Goal: Information Seeking & Learning: Learn about a topic

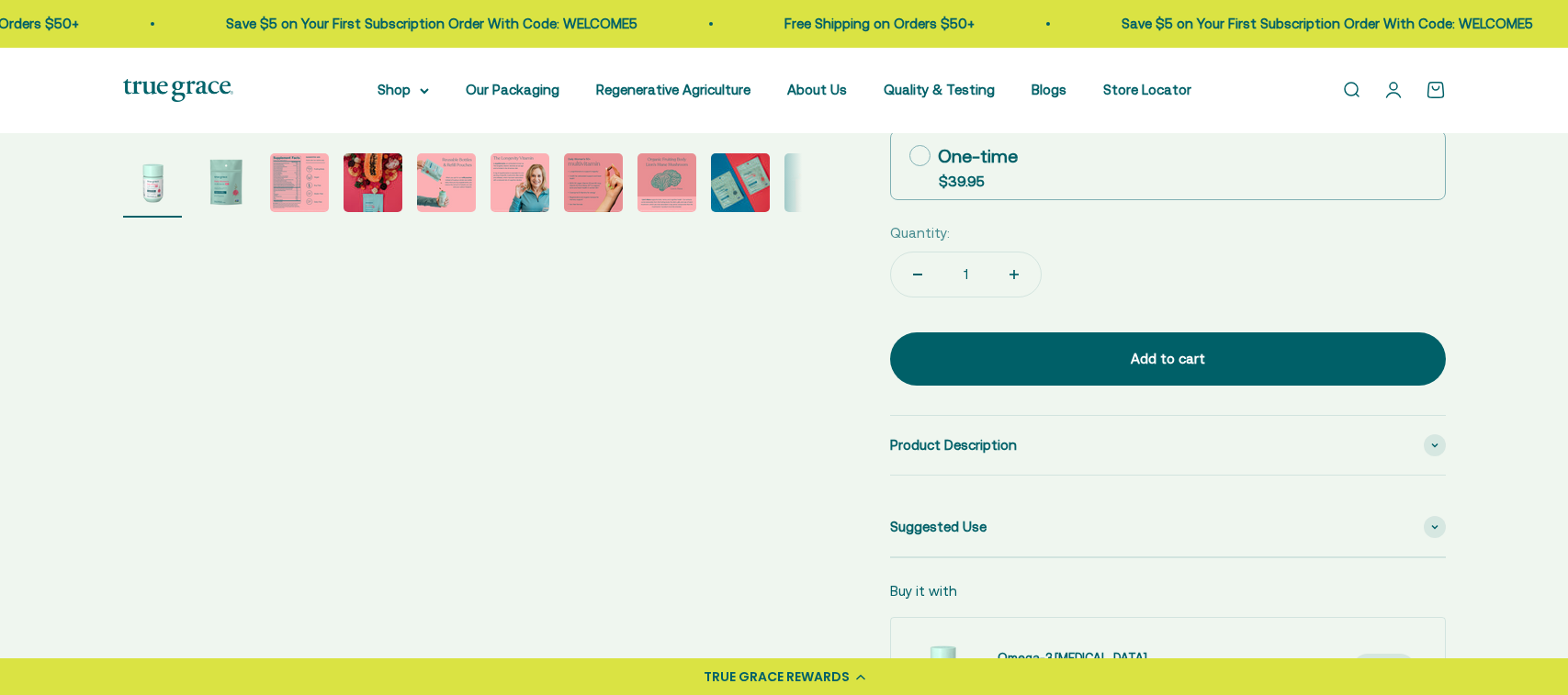
scroll to position [643, 0]
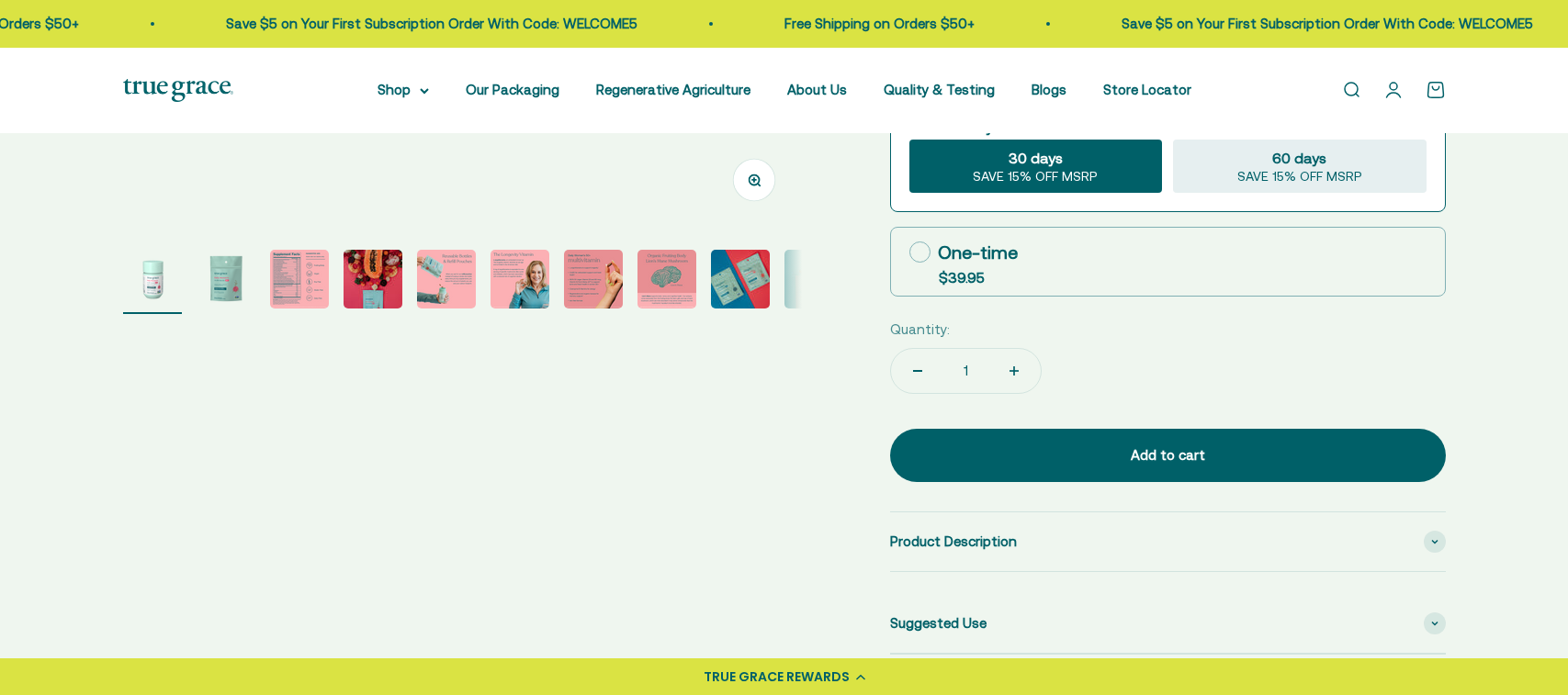
click at [232, 275] on img "Go to item 2" at bounding box center [226, 279] width 59 height 59
click at [285, 278] on img "Go to item 3" at bounding box center [299, 279] width 59 height 59
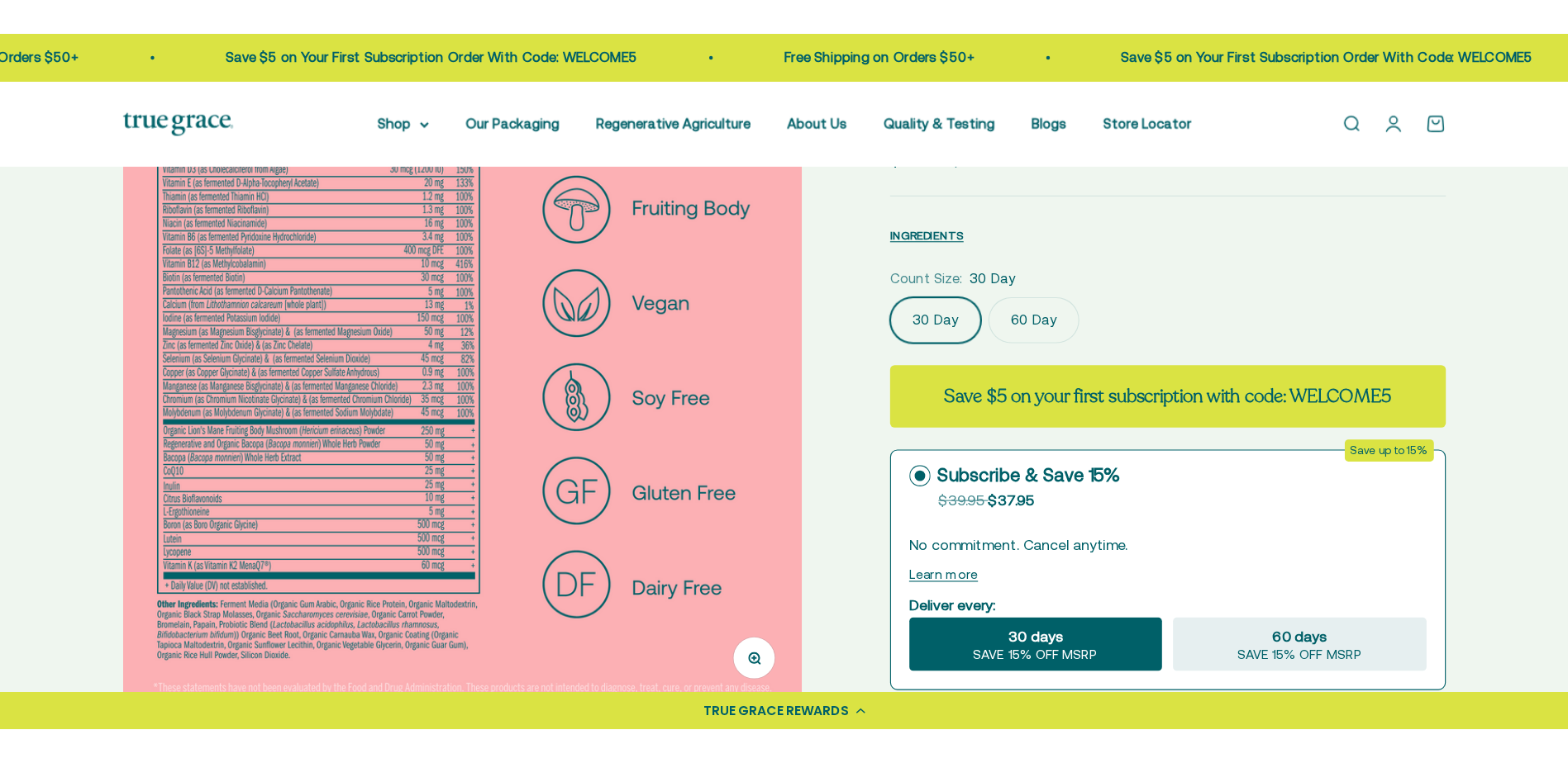
scroll to position [82, 0]
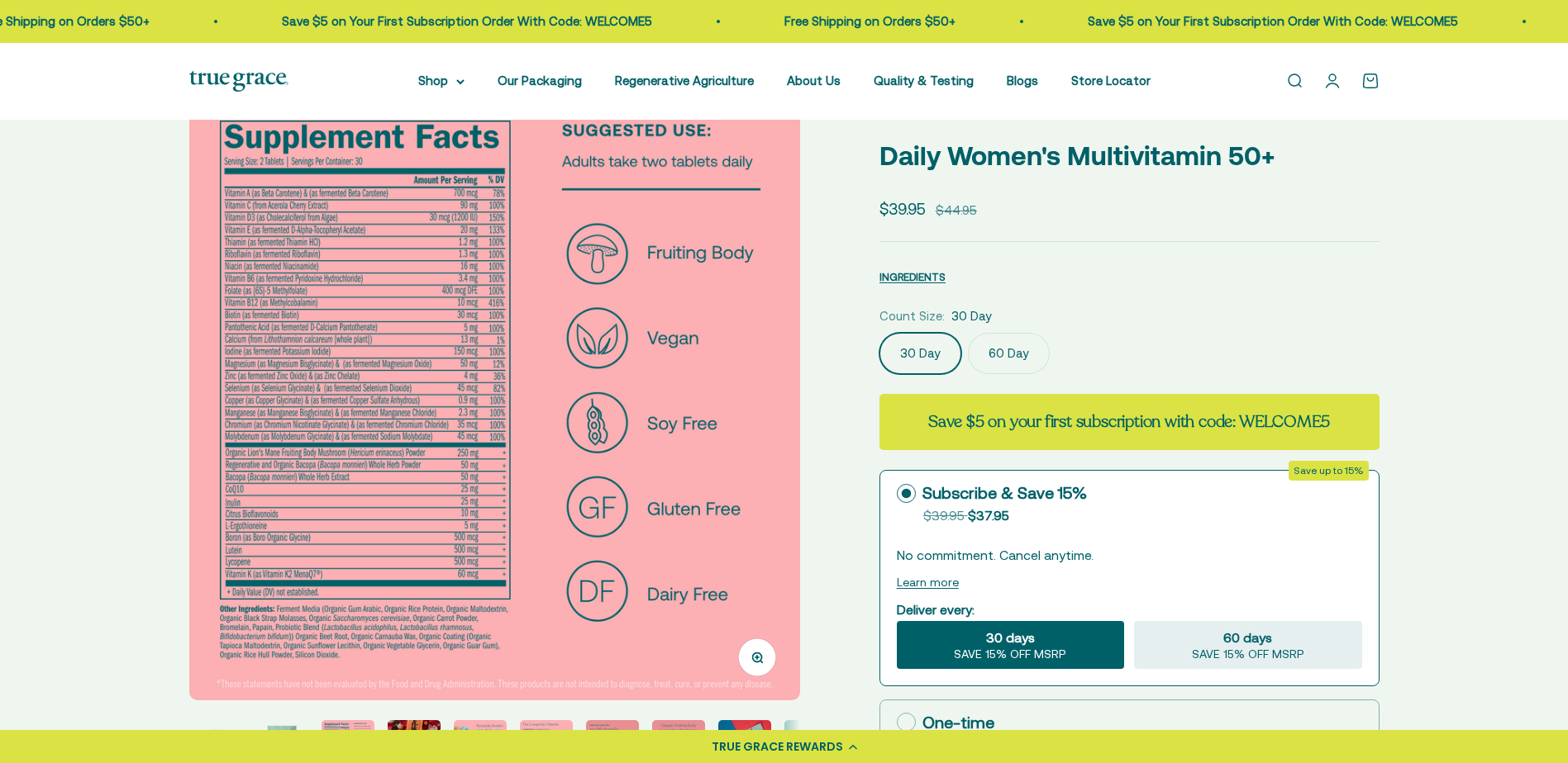
click at [763, 625] on button "Zoom" at bounding box center [757, 657] width 37 height 37
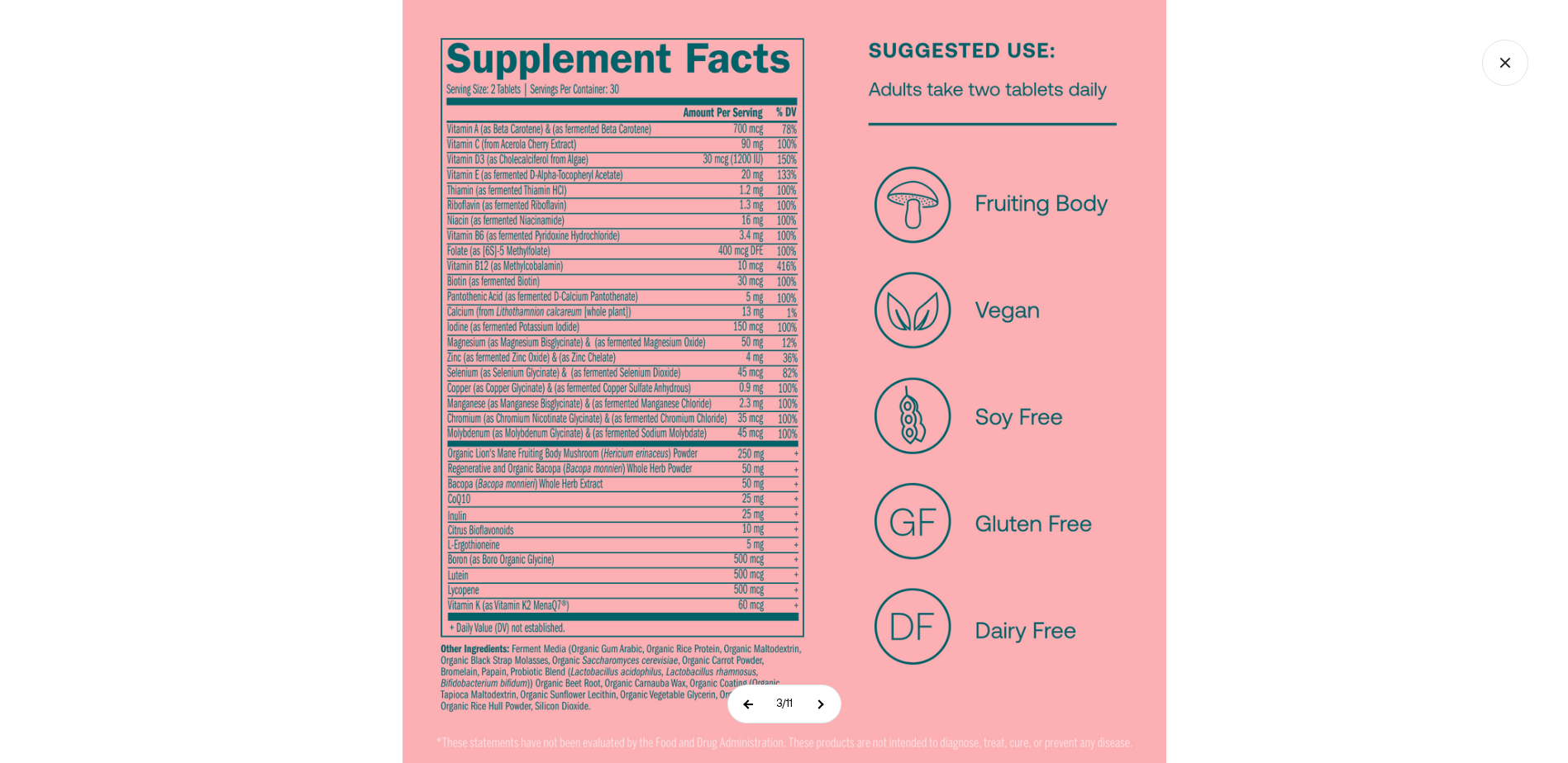
click at [744, 625] on button at bounding box center [748, 704] width 41 height 37
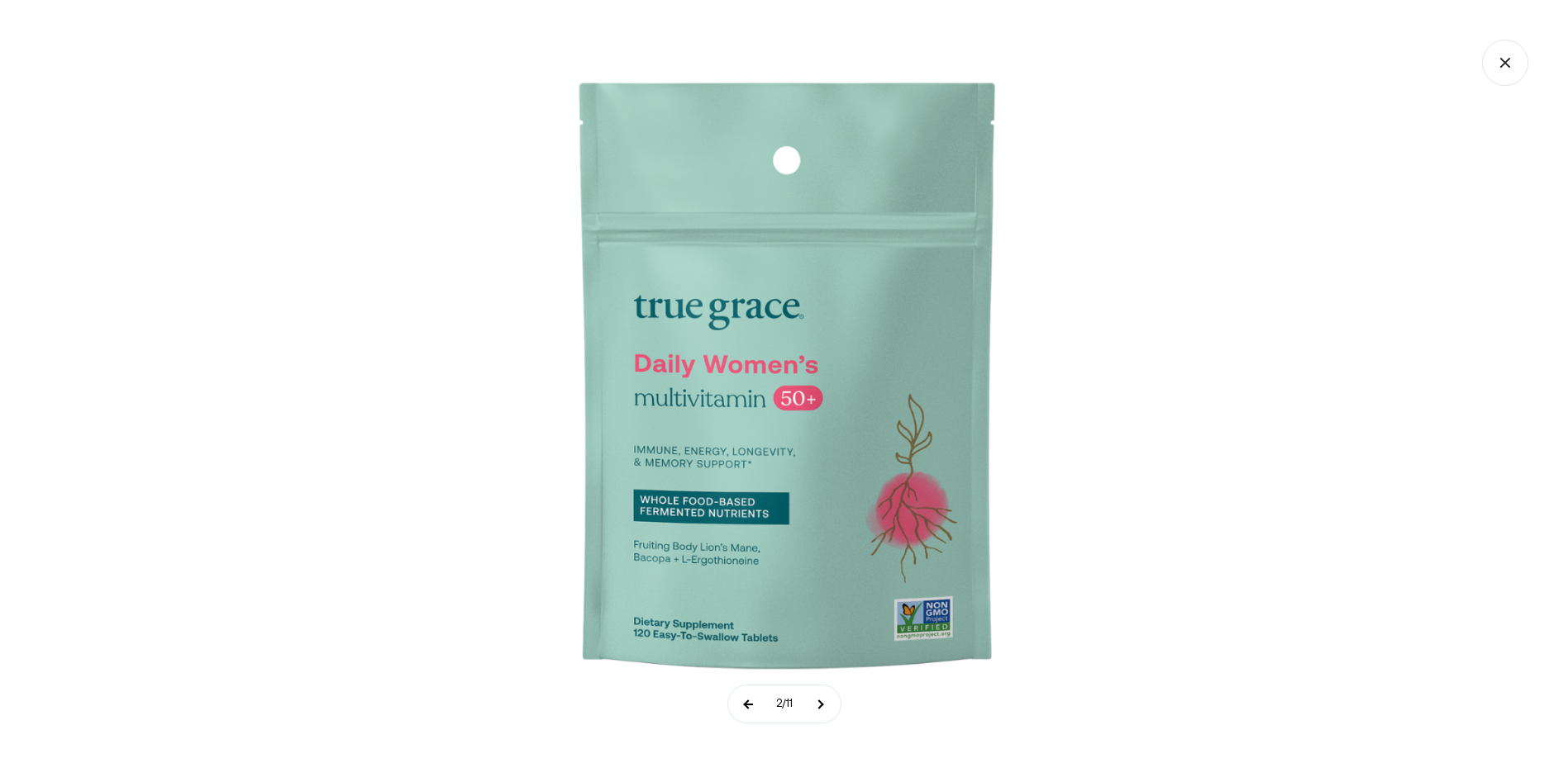
click at [744, 625] on button at bounding box center [748, 704] width 41 height 37
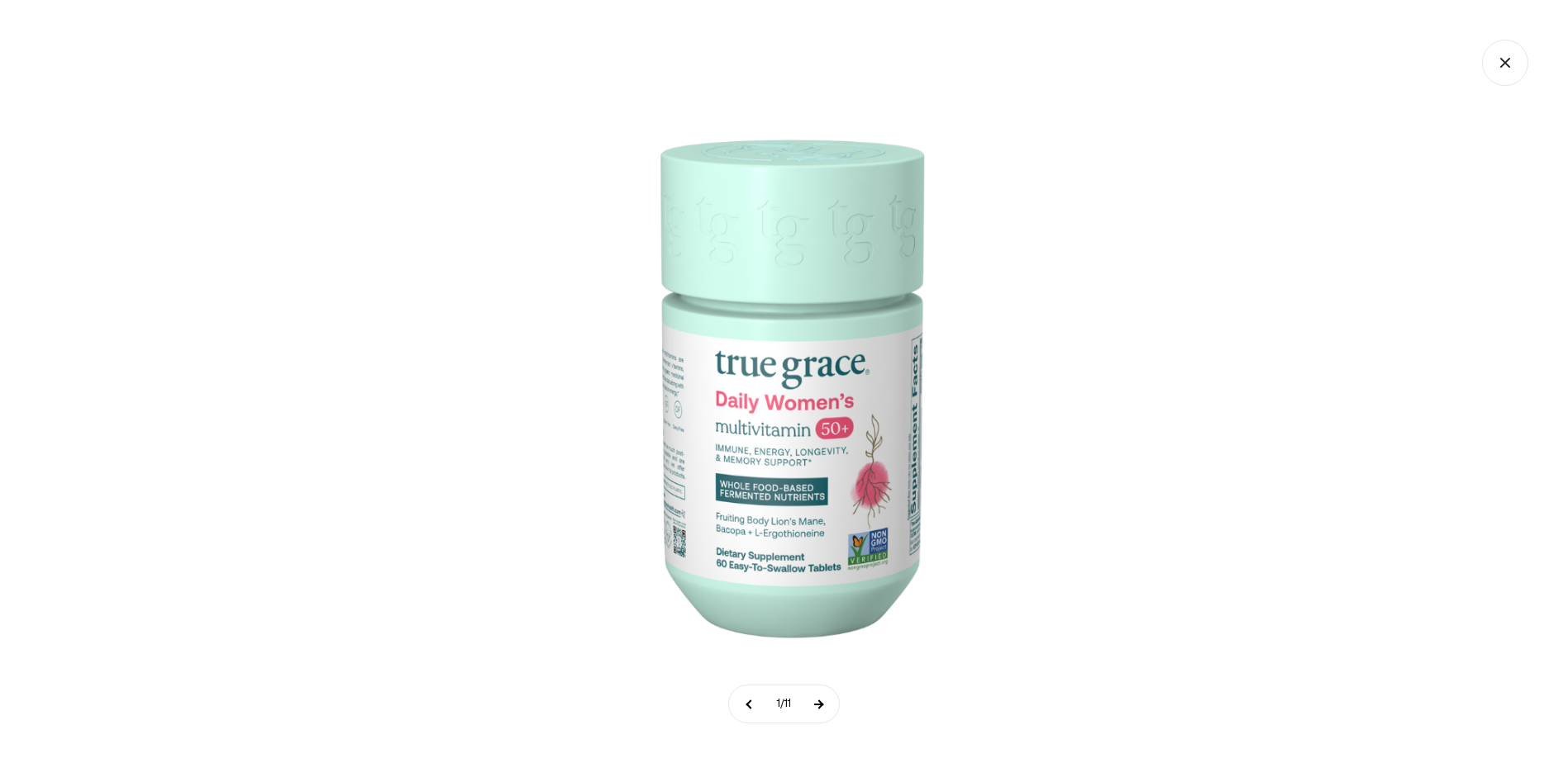
click at [821, 625] on button at bounding box center [818, 704] width 41 height 37
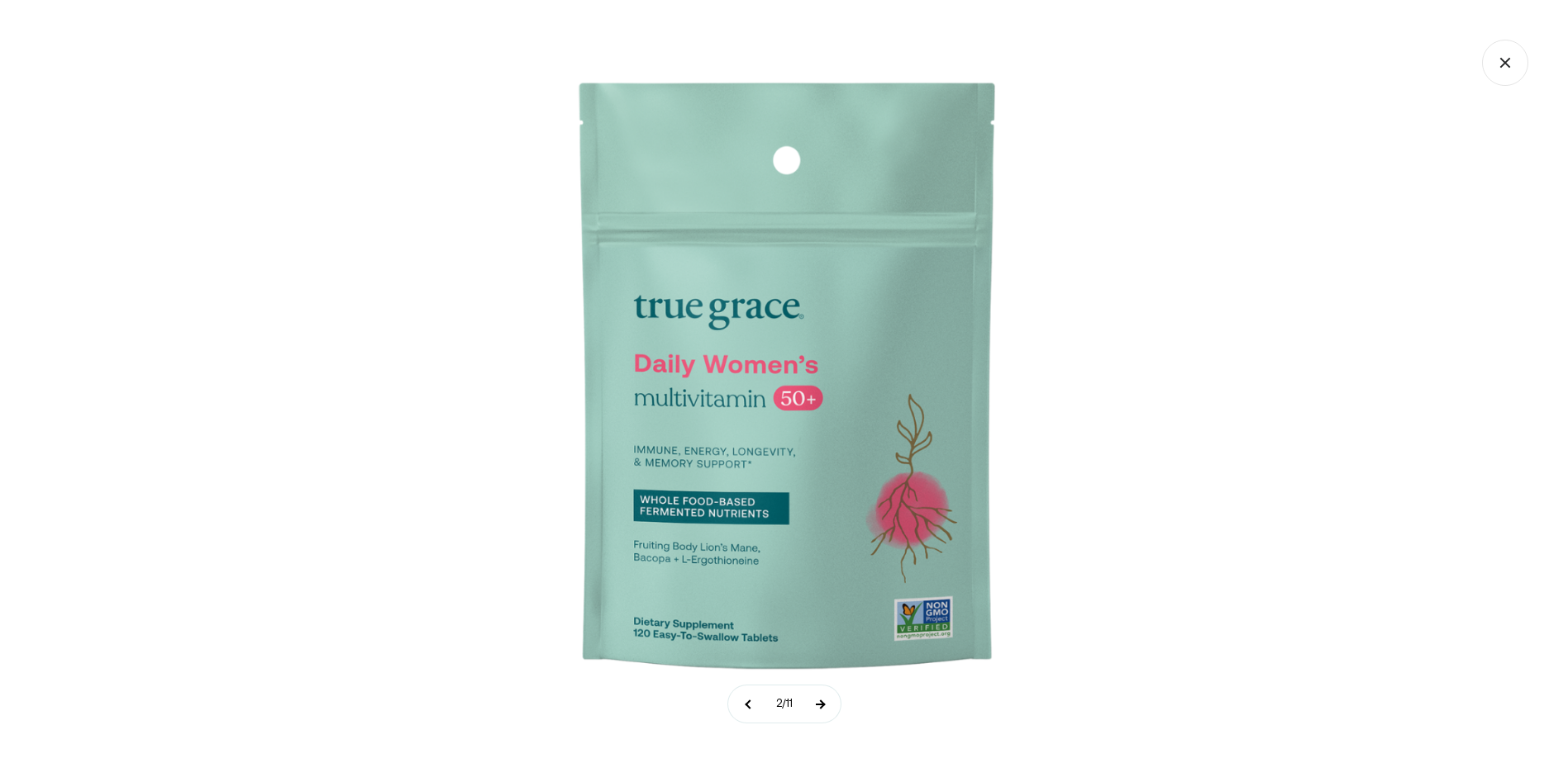
click at [821, 625] on button at bounding box center [820, 704] width 41 height 37
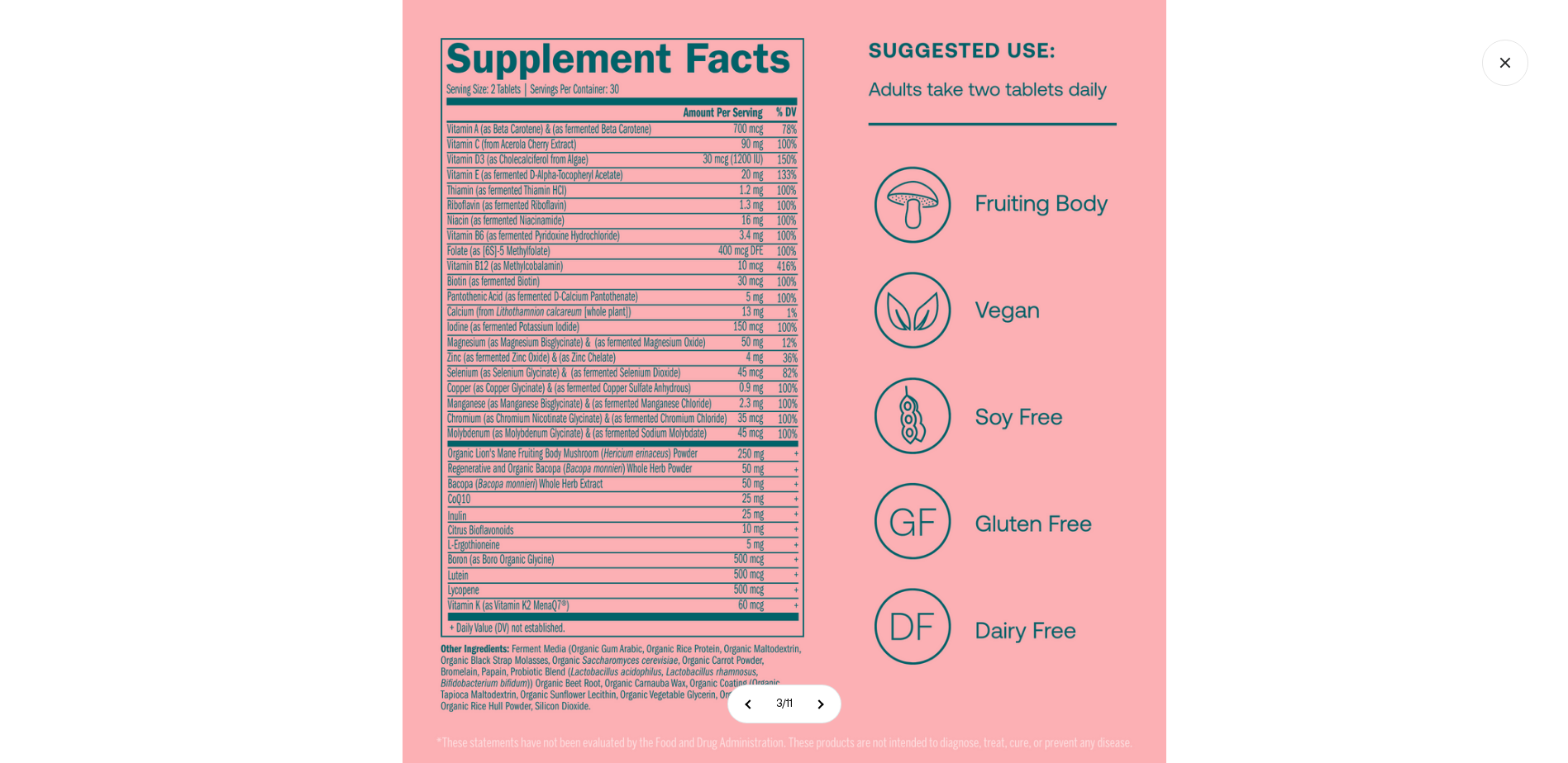
click at [1410, 62] on icon "Close gallery" at bounding box center [1505, 62] width 46 height 46
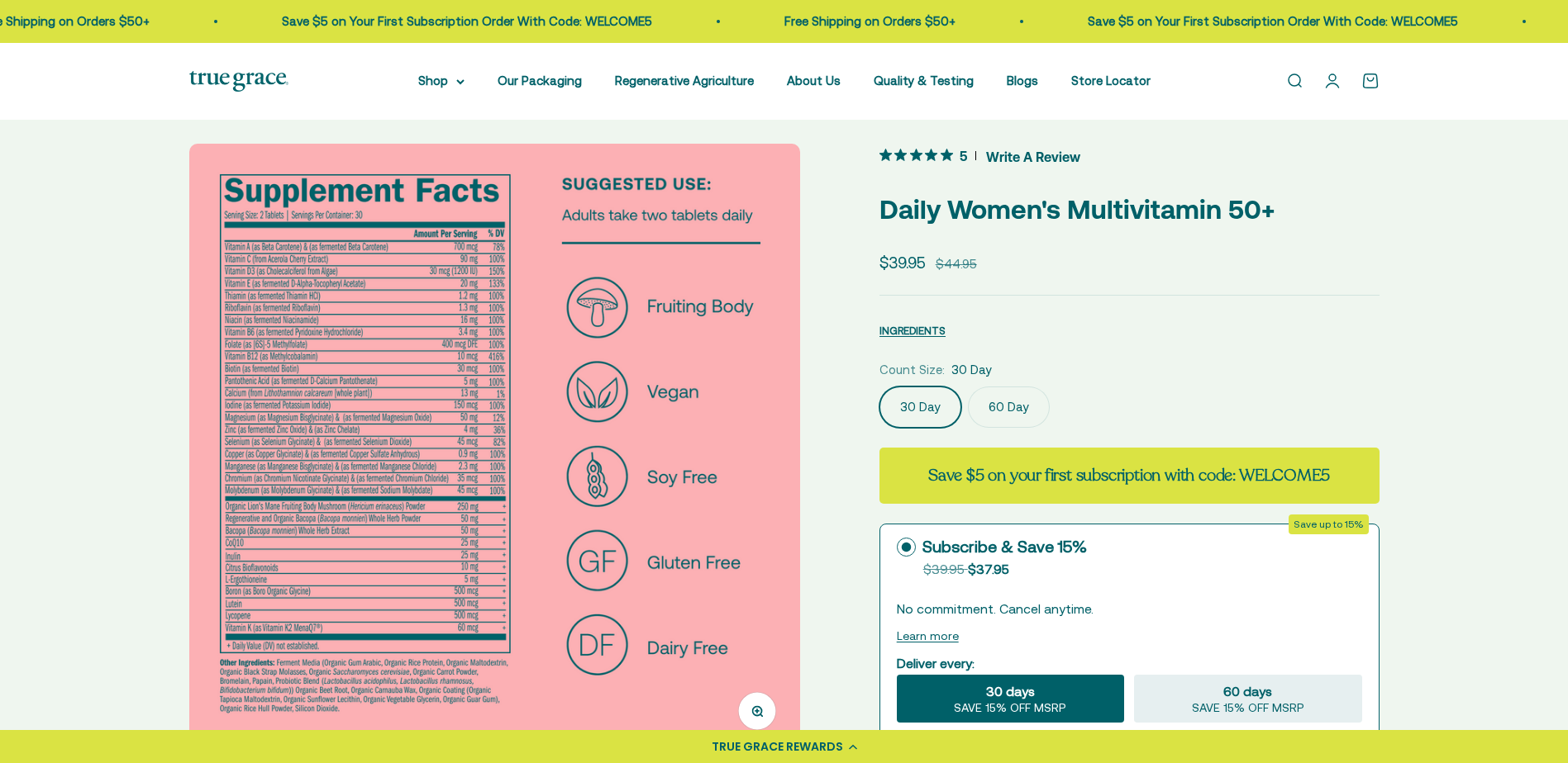
scroll to position [0, 0]
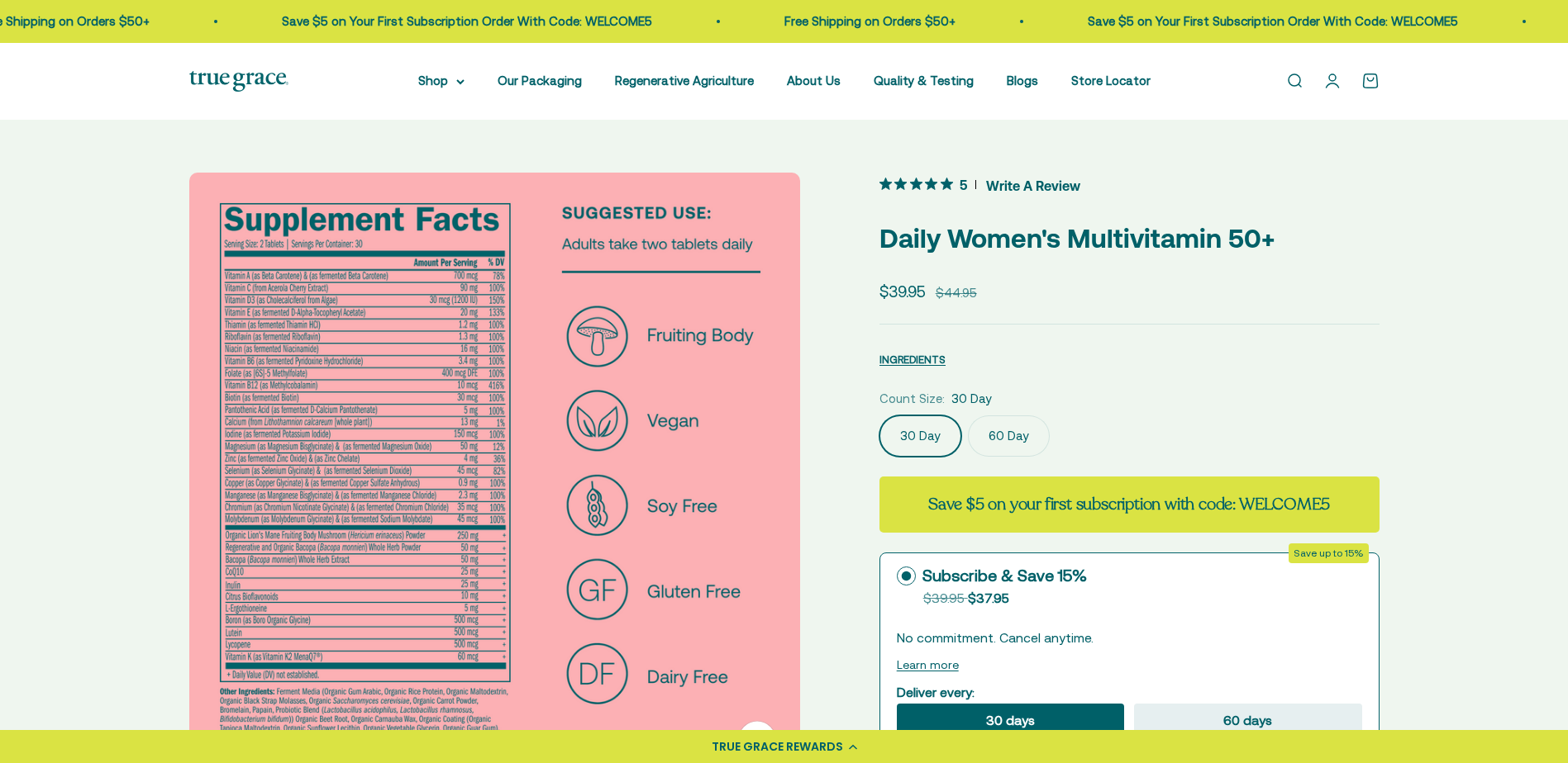
click at [931, 191] on span "5 out 5 stars rating in total 10 reviews. Jump to reviews." at bounding box center [919, 185] width 80 height 24
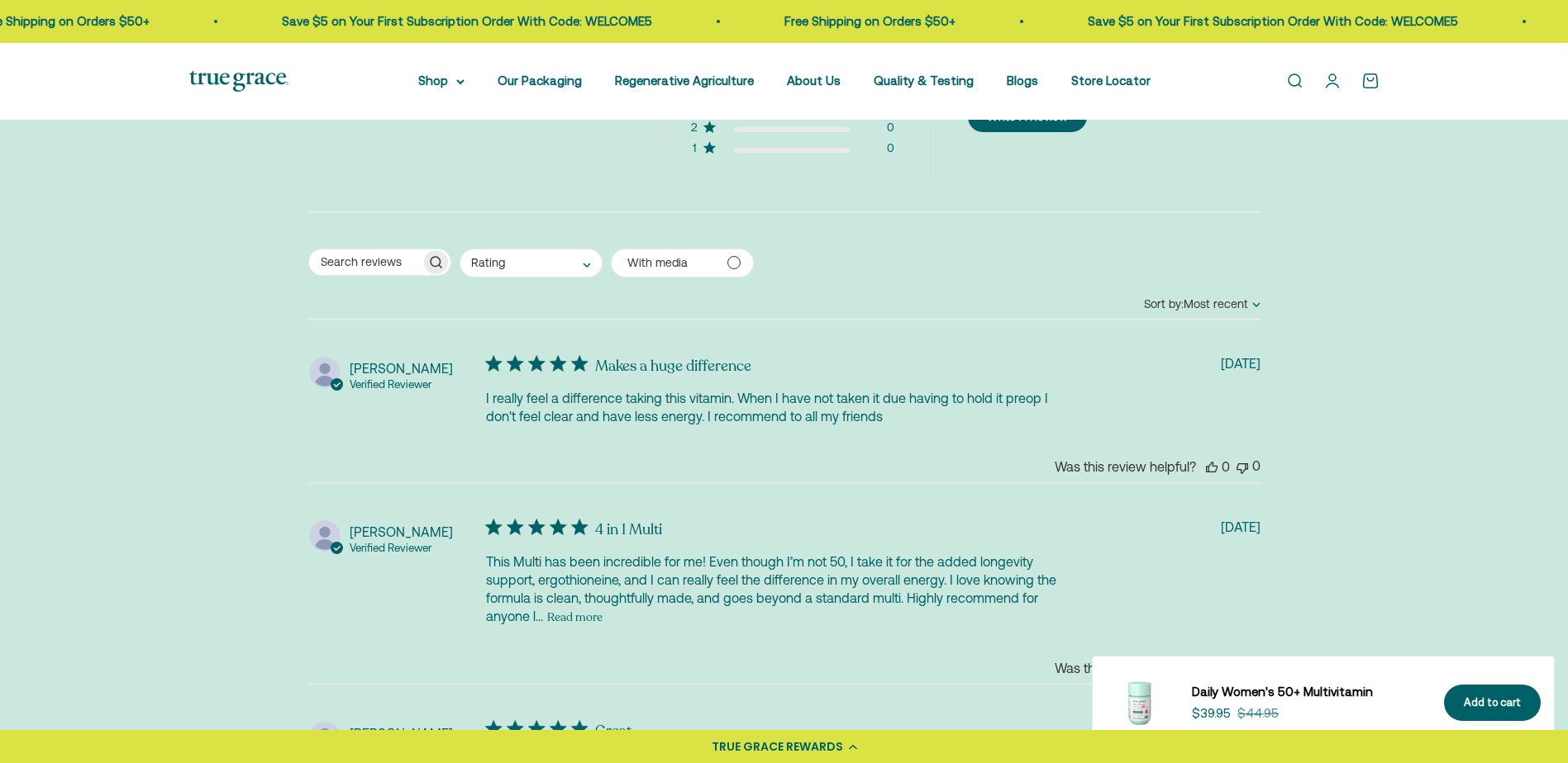
scroll to position [3642, 0]
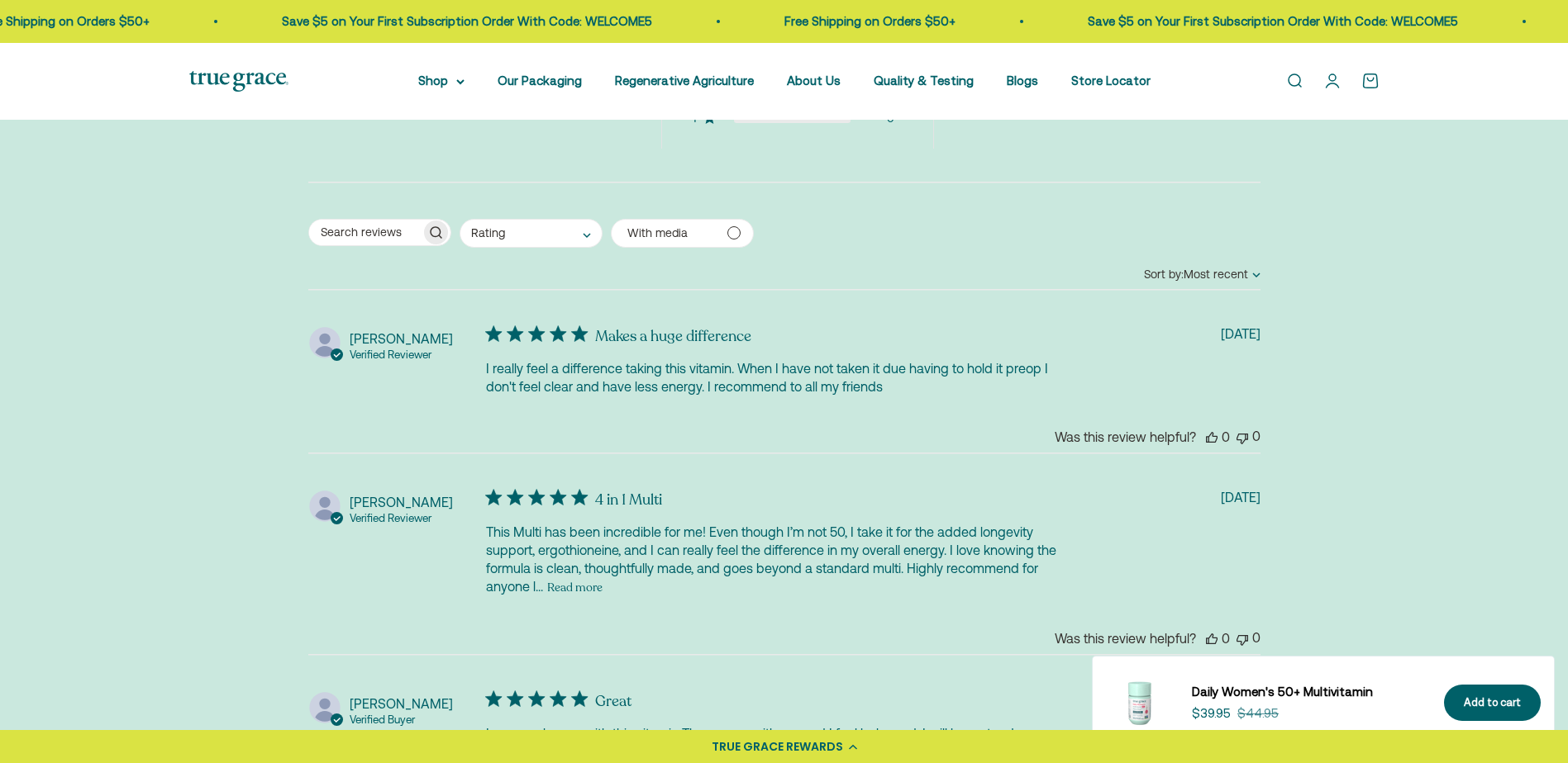
click at [563, 591] on button "Read more" at bounding box center [575, 588] width 55 height 20
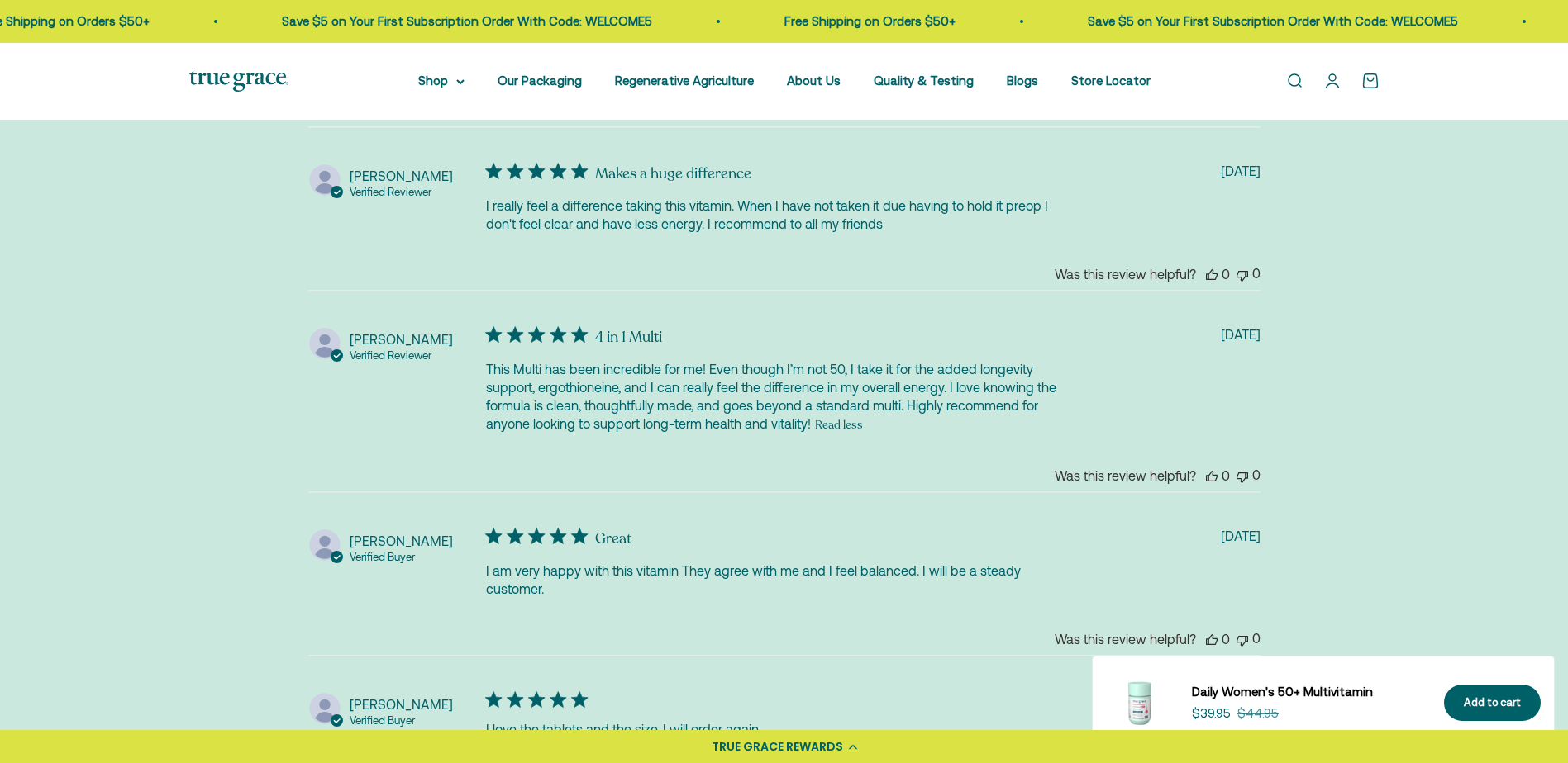
scroll to position [3725, 0]
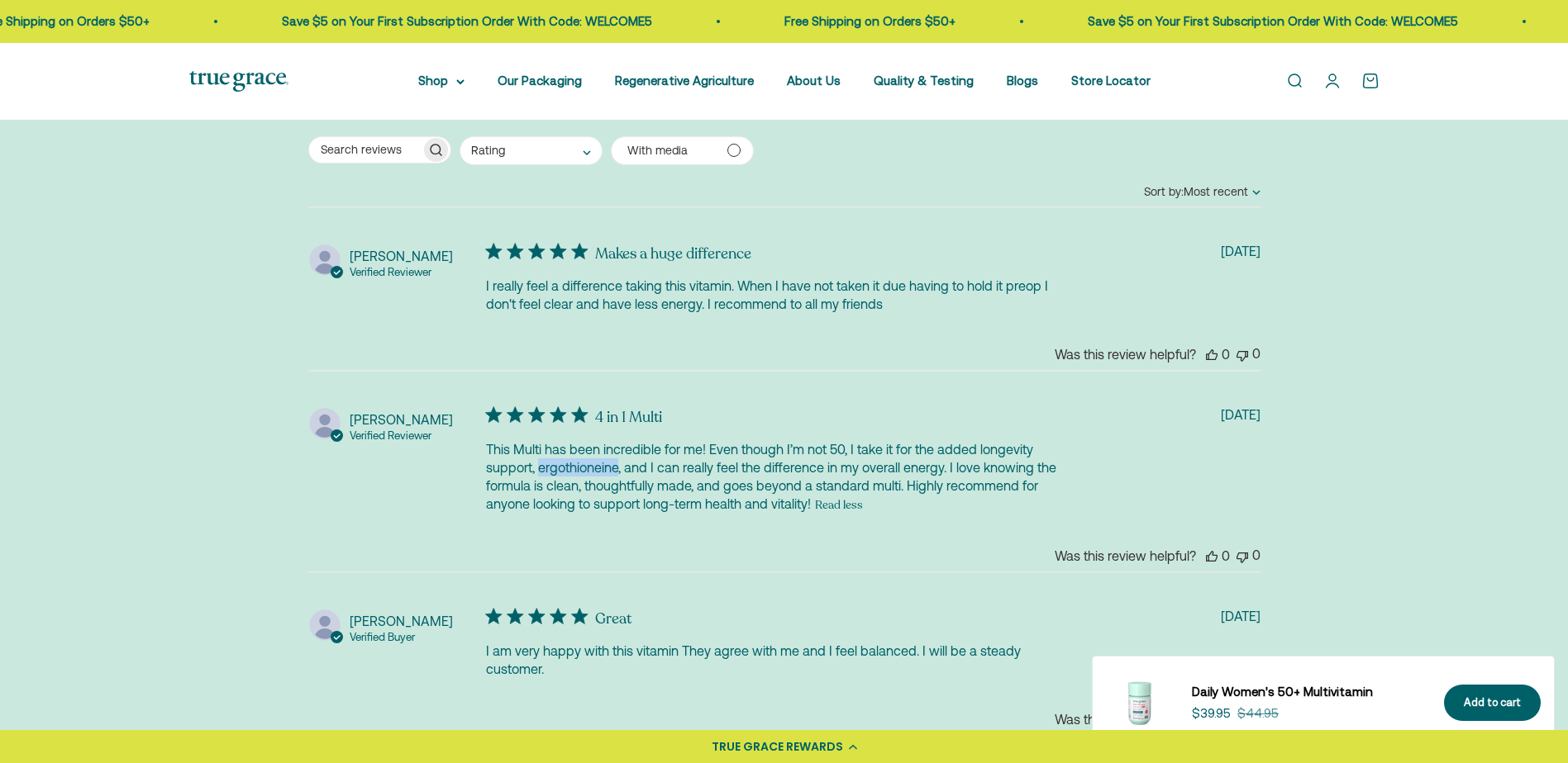
drag, startPoint x: 618, startPoint y: 466, endPoint x: 539, endPoint y: 466, distance: 79.0
click at [0, 0] on p "This Multi has been incredible for me! Even though I’m not 50, I take it for th…" at bounding box center [0, 0] width 0 height 0
copy p "ergothioneine"
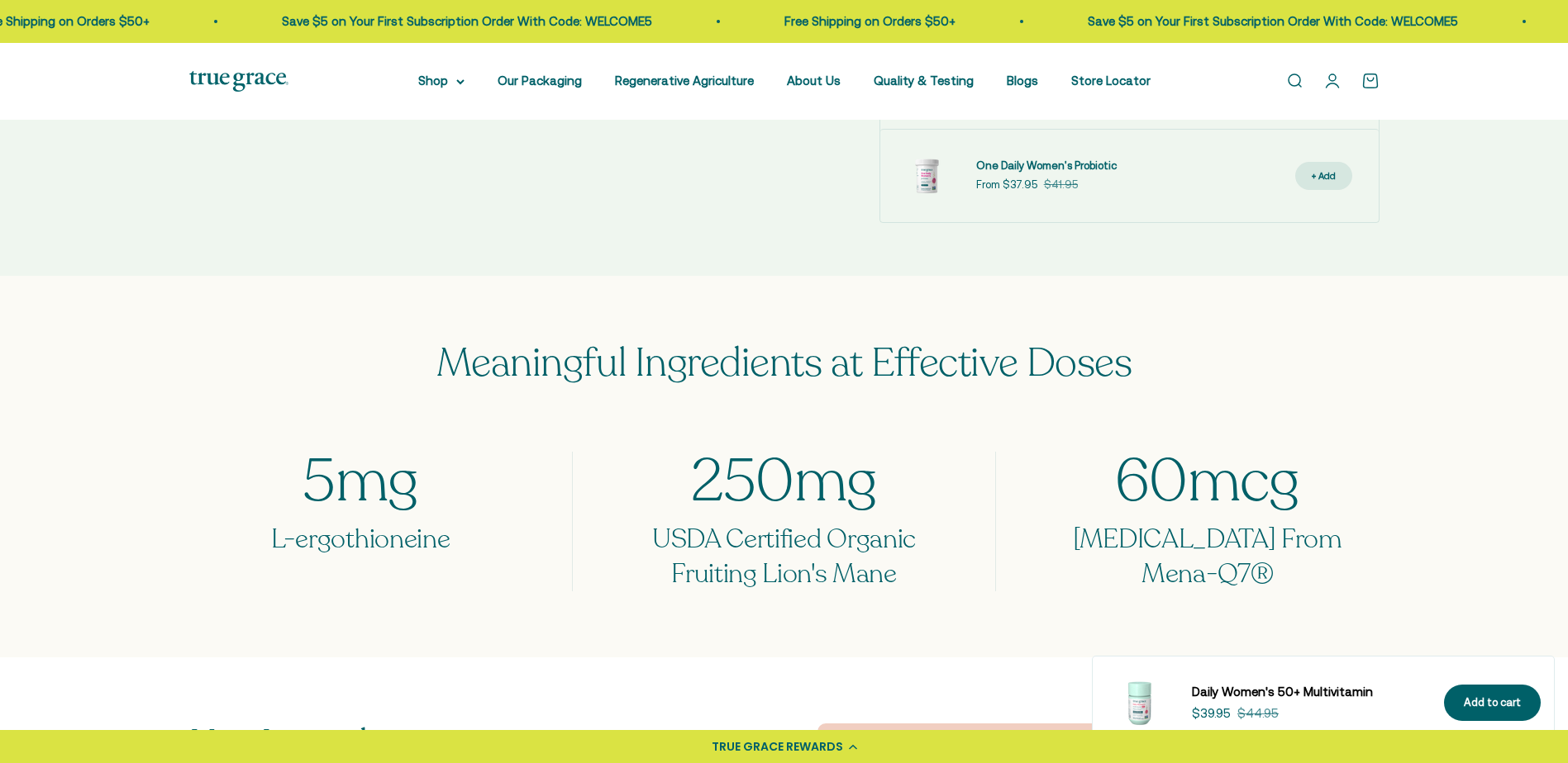
scroll to position [1164, 0]
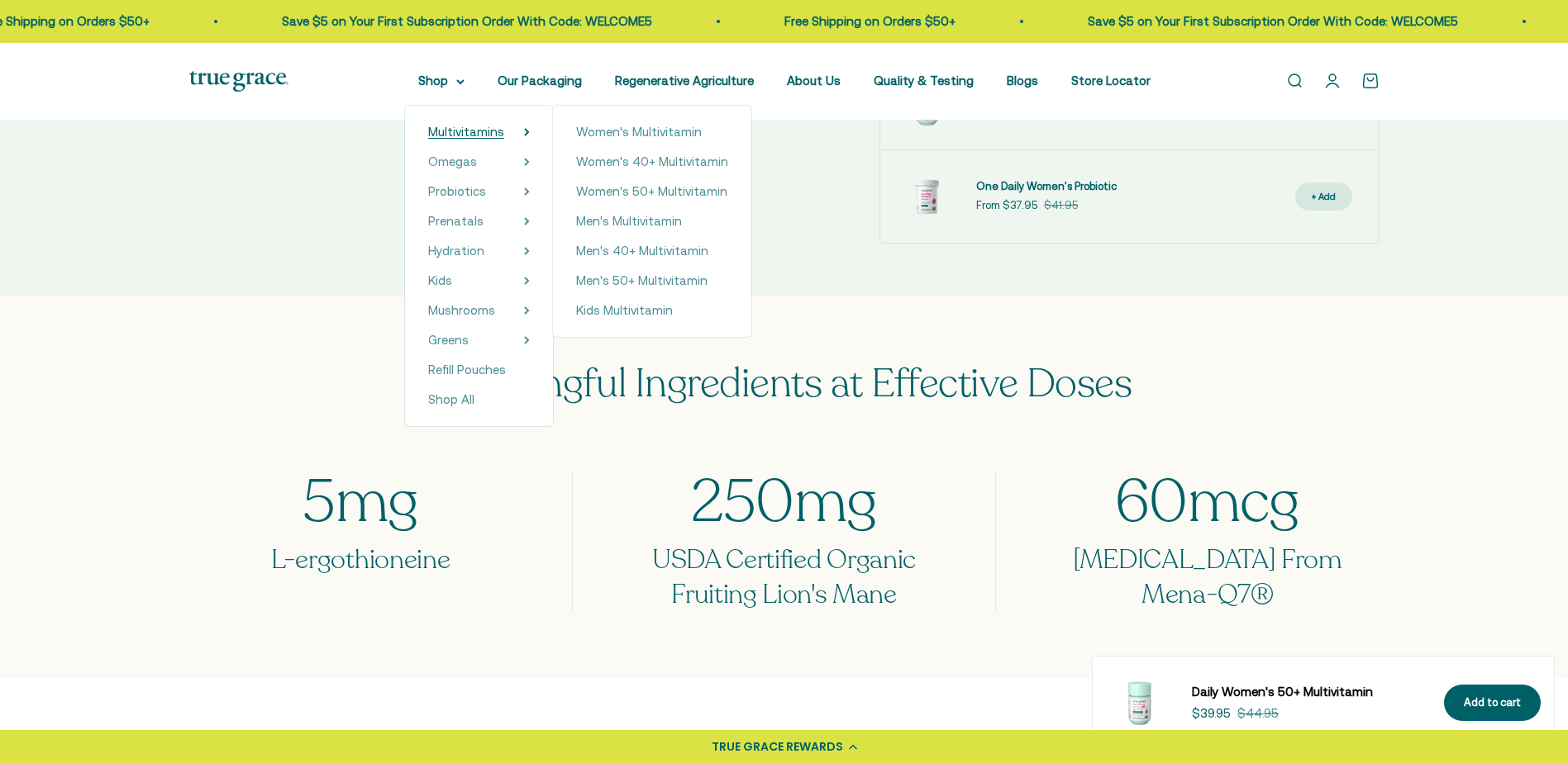
click at [469, 134] on span "Multivitamins" at bounding box center [466, 132] width 76 height 14
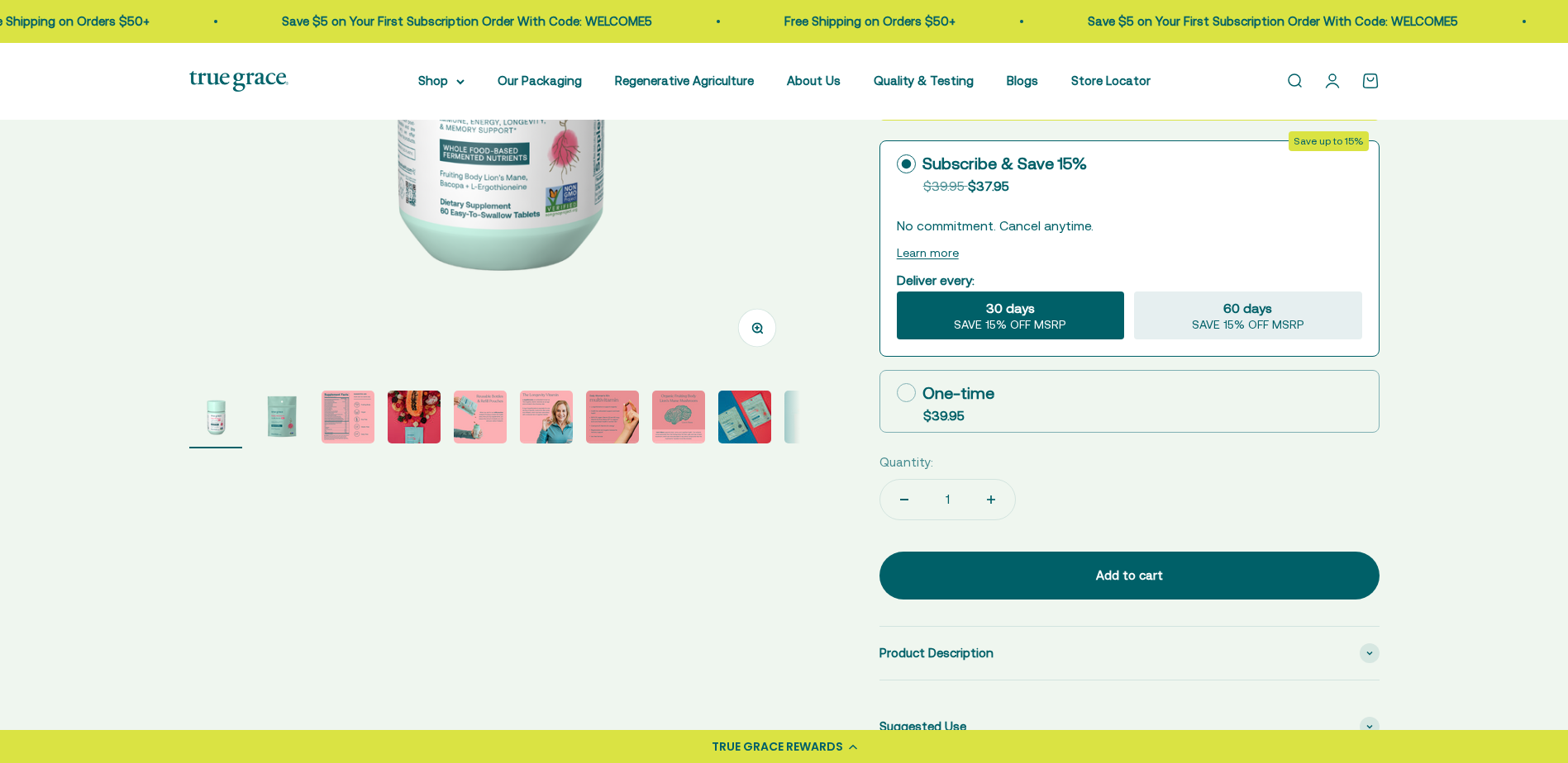
scroll to position [413, 0]
click at [367, 421] on img "Go to item 3" at bounding box center [348, 416] width 53 height 53
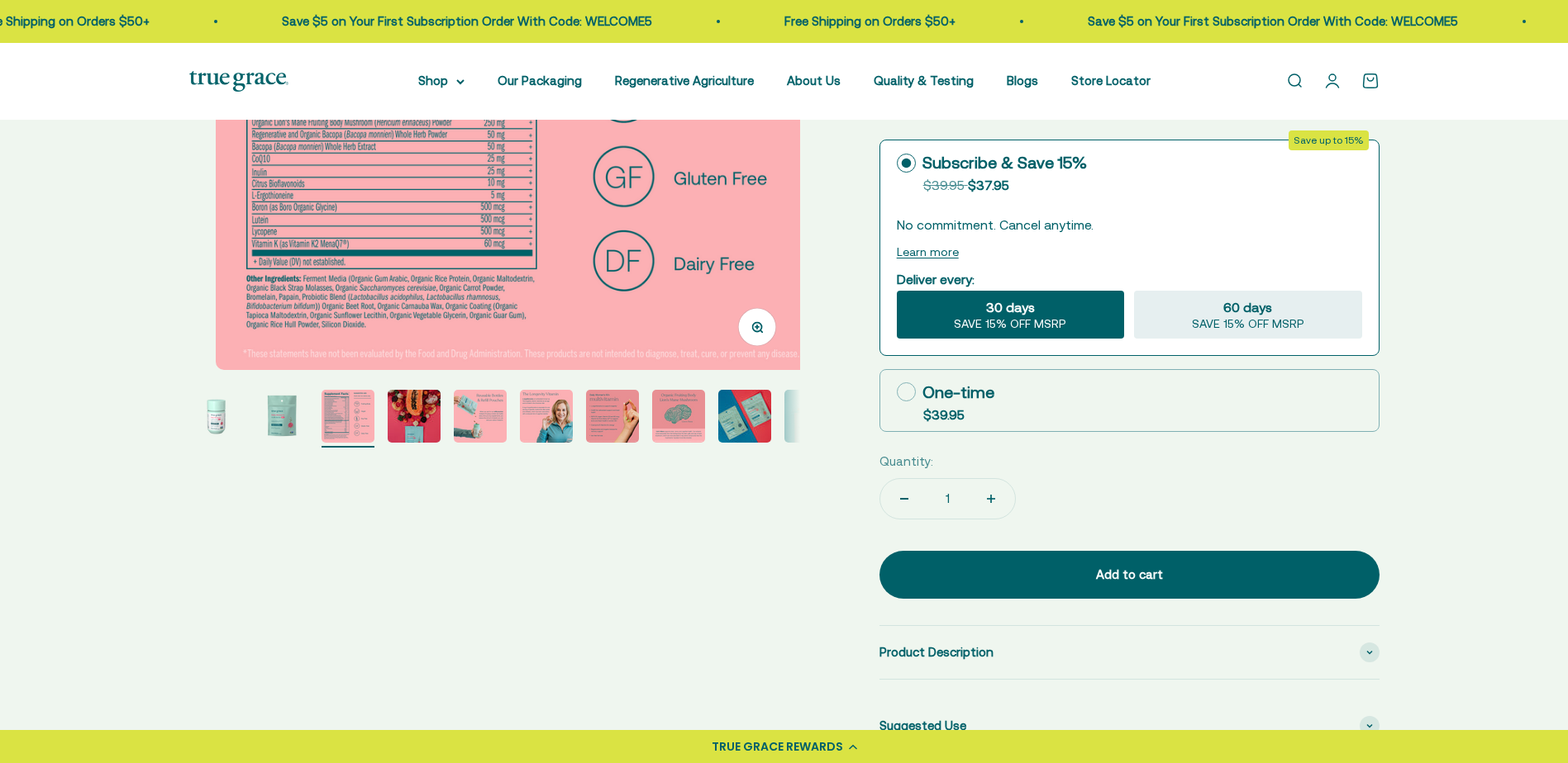
scroll to position [0, 1261]
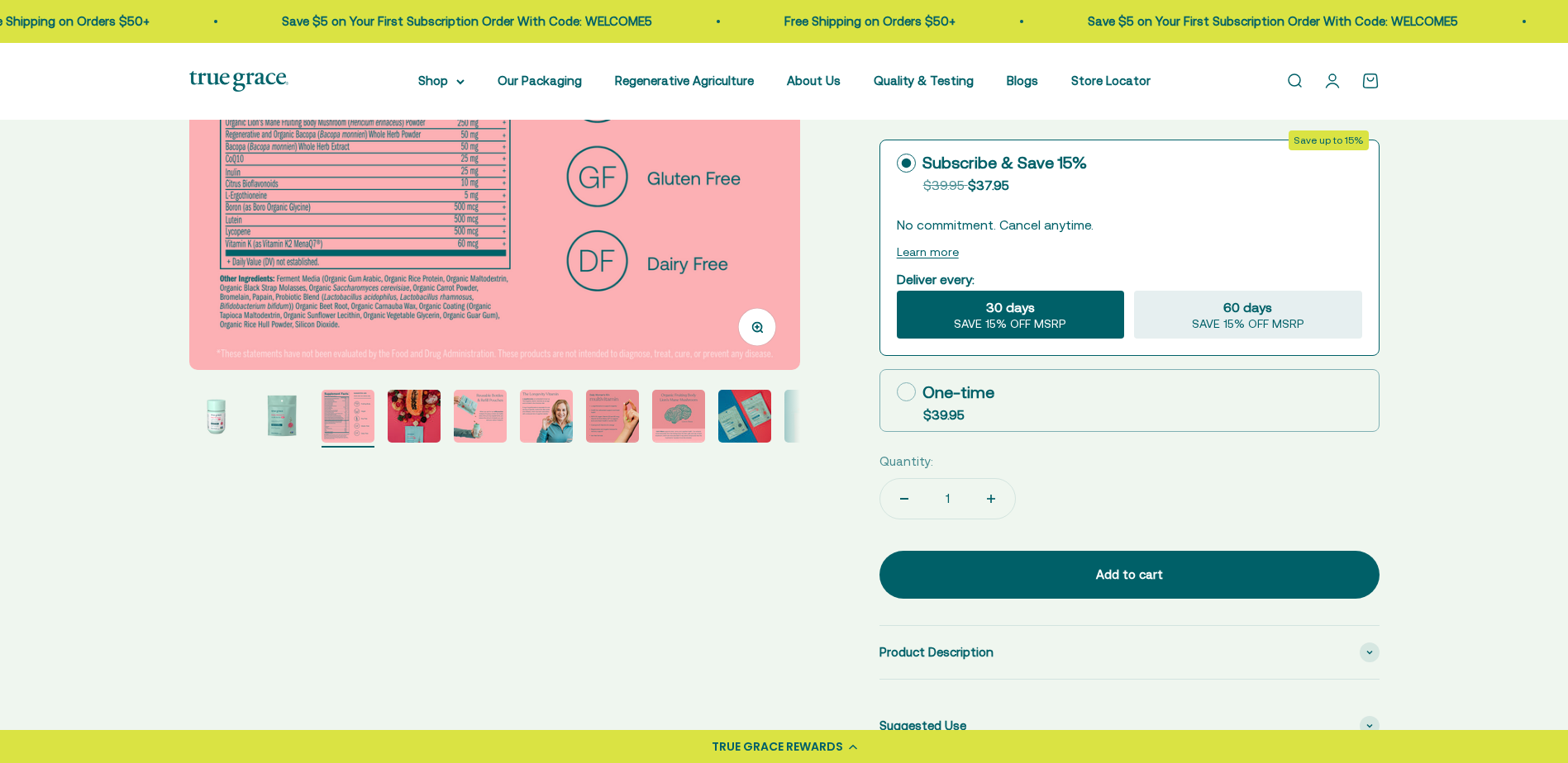
click at [760, 334] on button "Zoom" at bounding box center [757, 327] width 37 height 37
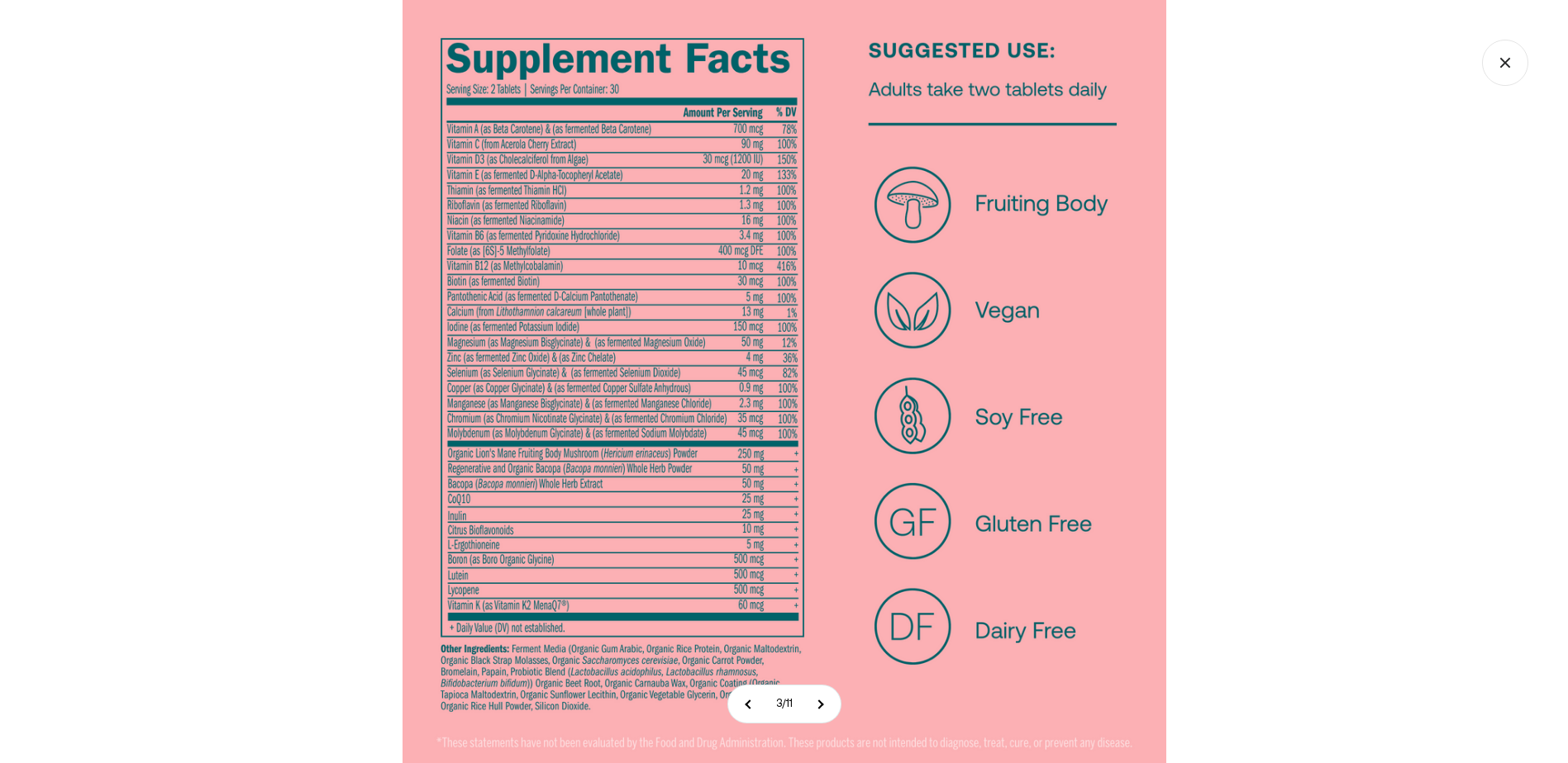
click at [1508, 65] on icon "Close gallery" at bounding box center [1505, 62] width 46 height 46
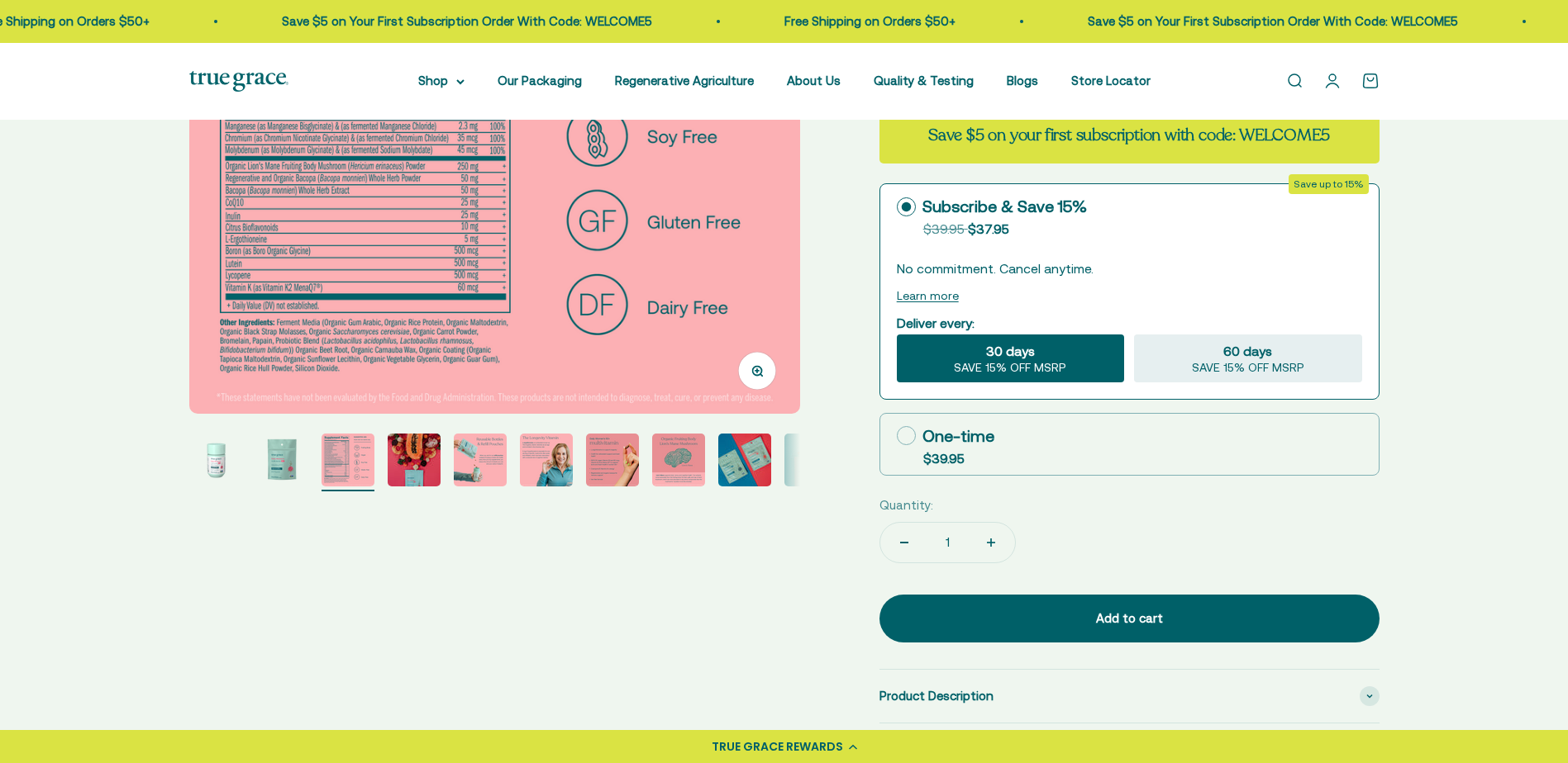
scroll to position [331, 0]
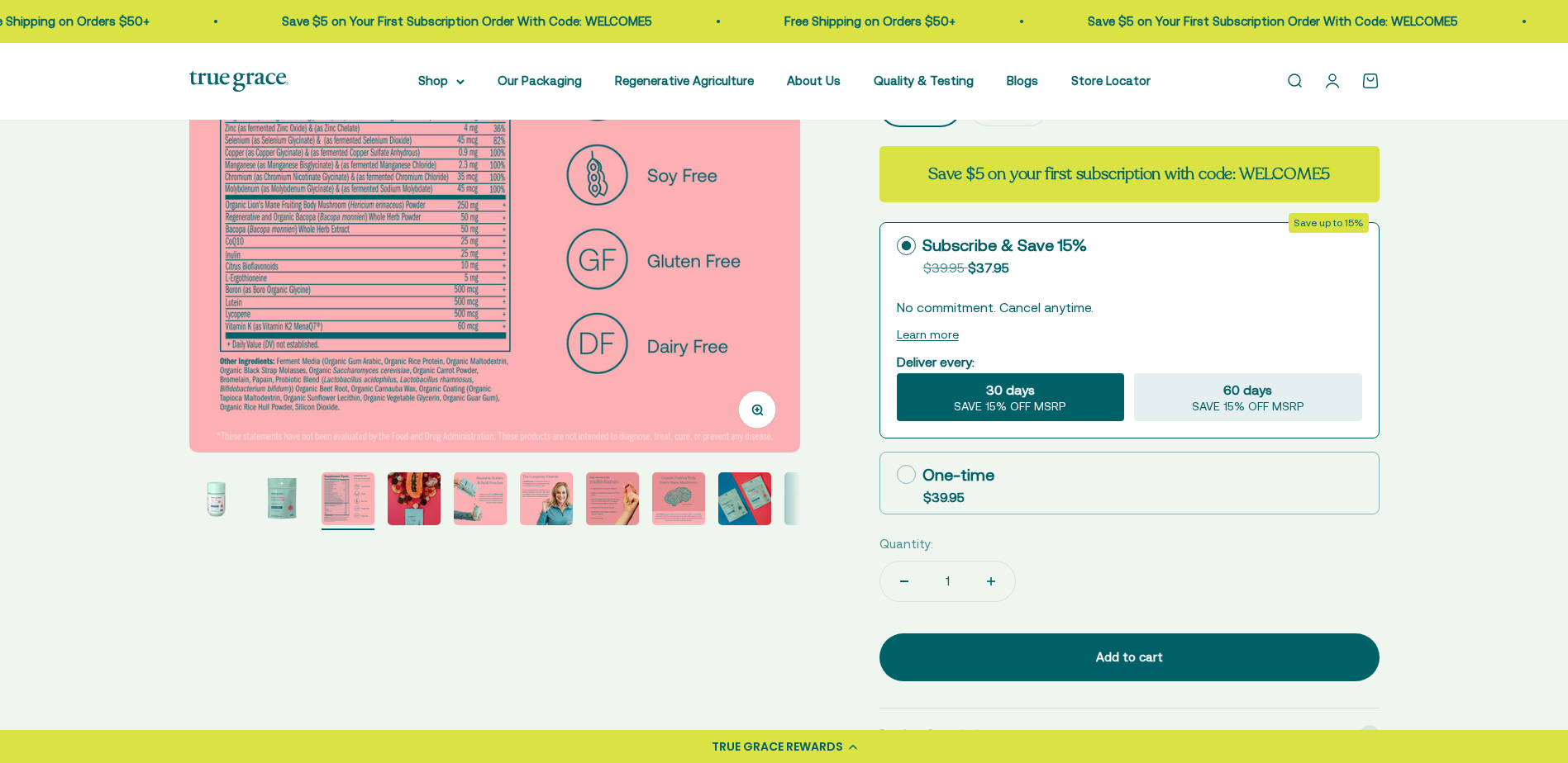
click at [761, 416] on button "Zoom" at bounding box center [757, 410] width 37 height 37
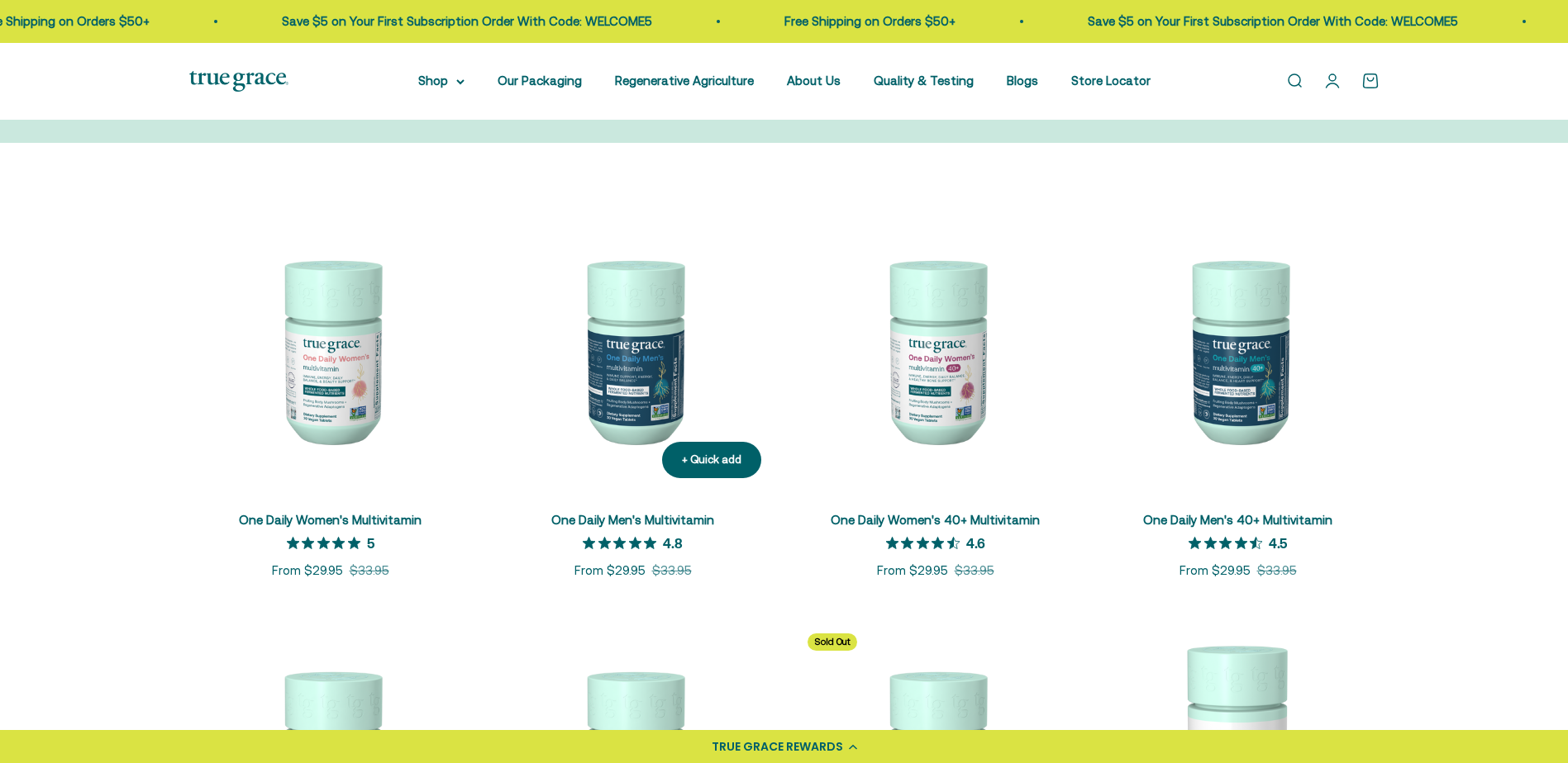
scroll to position [248, 0]
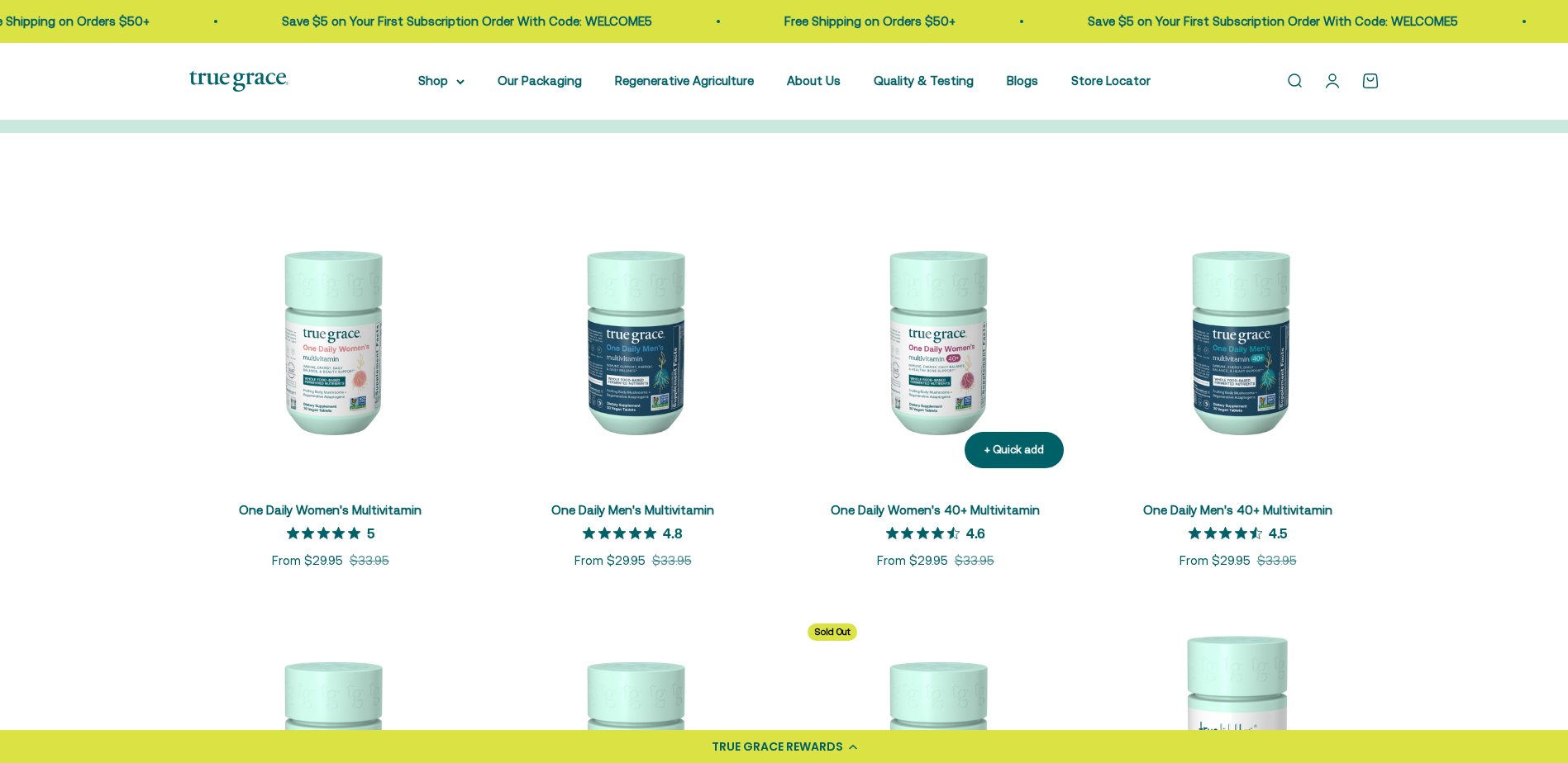
click at [921, 340] on img at bounding box center [936, 340] width 283 height 283
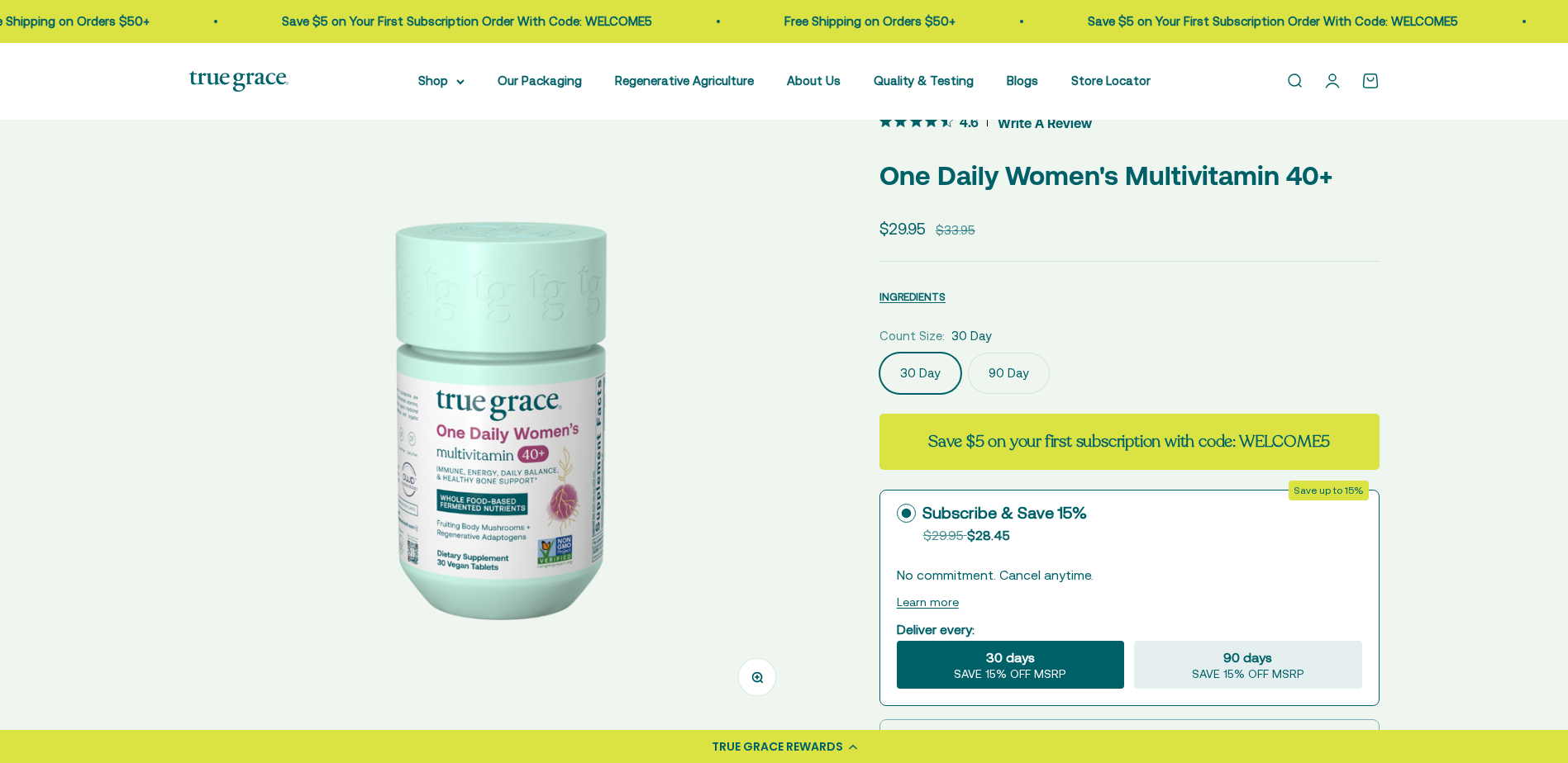
scroll to position [248, 0]
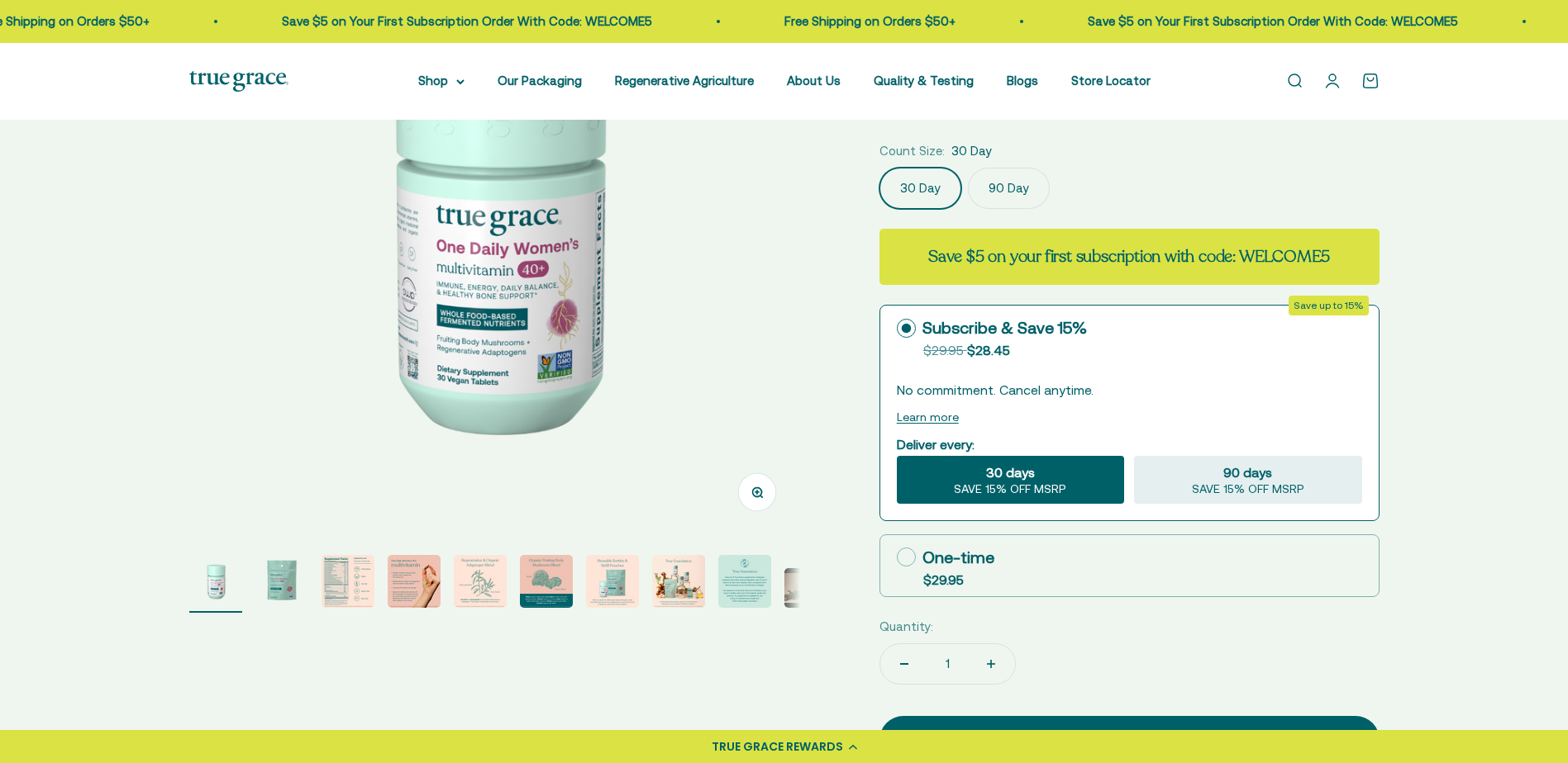
click at [336, 582] on img "Go to item 3" at bounding box center [348, 581] width 53 height 53
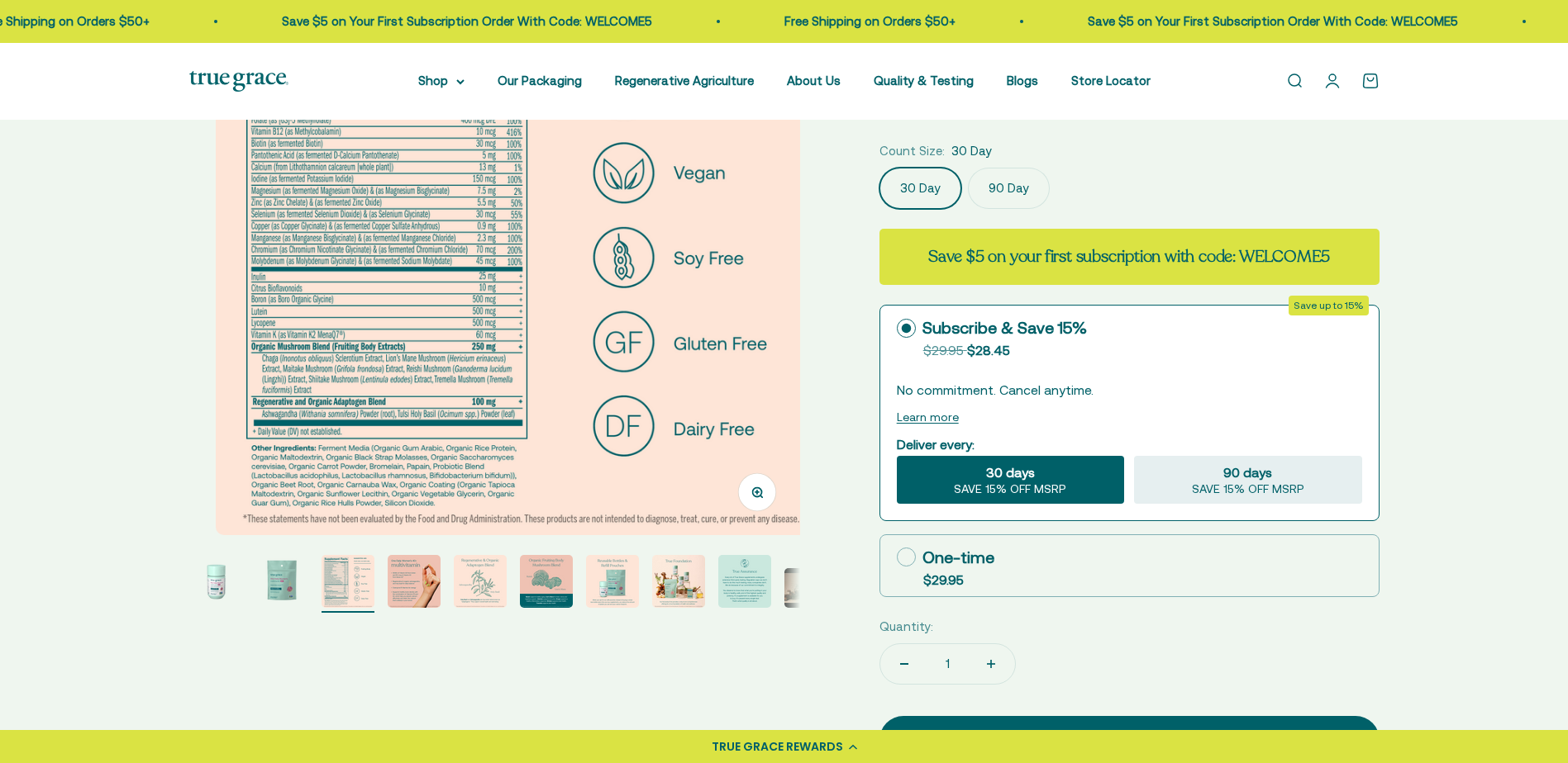
scroll to position [0, 1261]
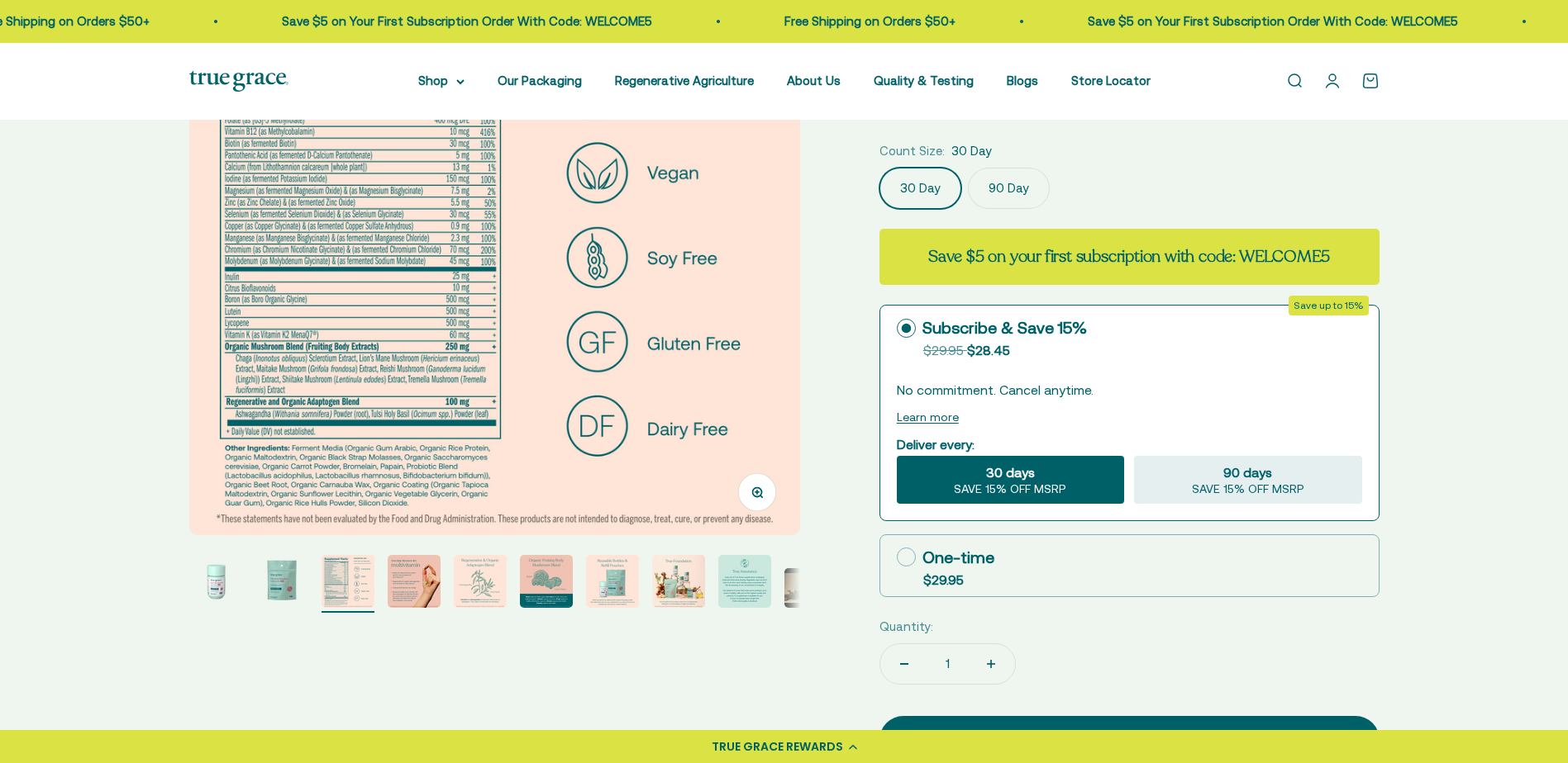
click at [760, 500] on button "Zoom" at bounding box center [757, 492] width 37 height 37
